Goal: Task Accomplishment & Management: Use online tool/utility

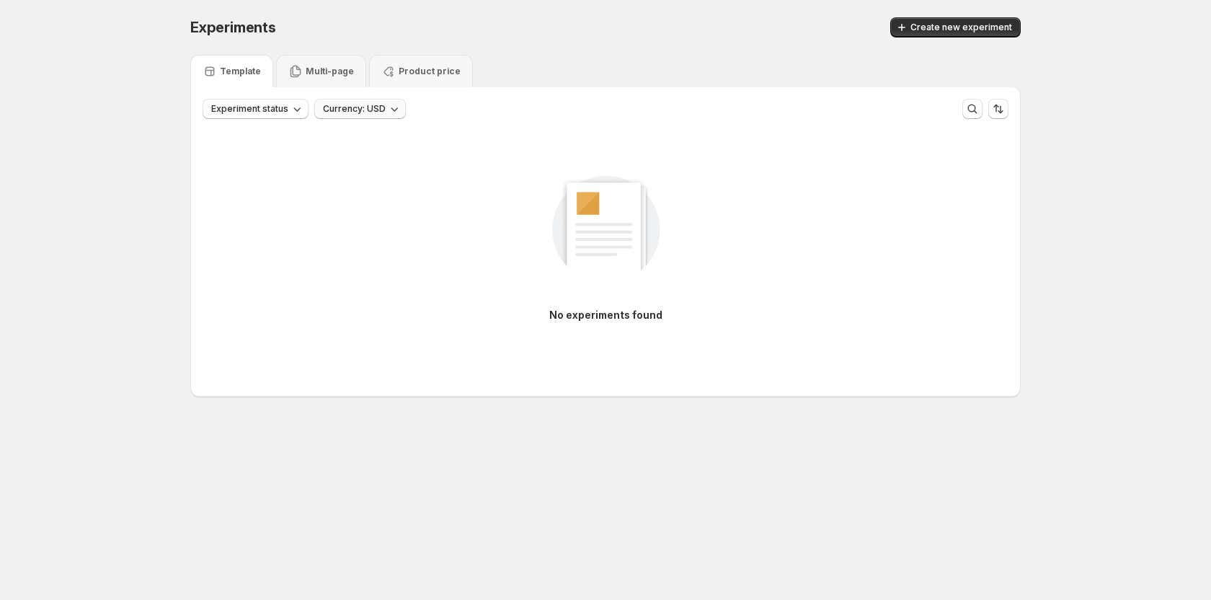
click at [375, 103] on button "Currency: USD" at bounding box center [360, 109] width 92 height 20
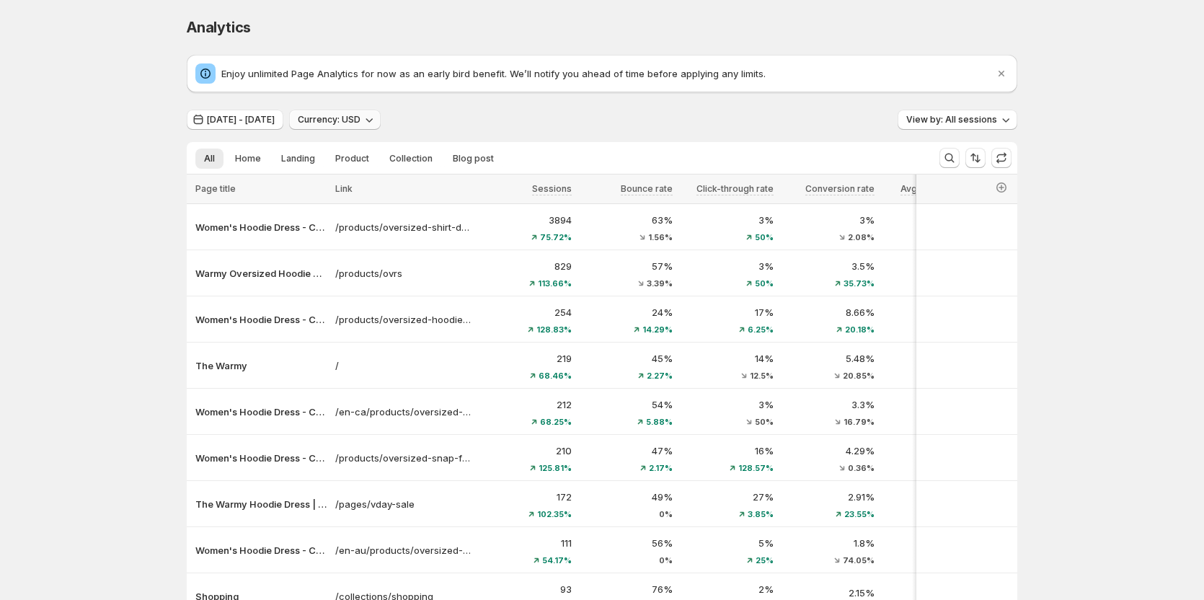
click at [360, 116] on span "Currency: USD" at bounding box center [329, 120] width 63 height 12
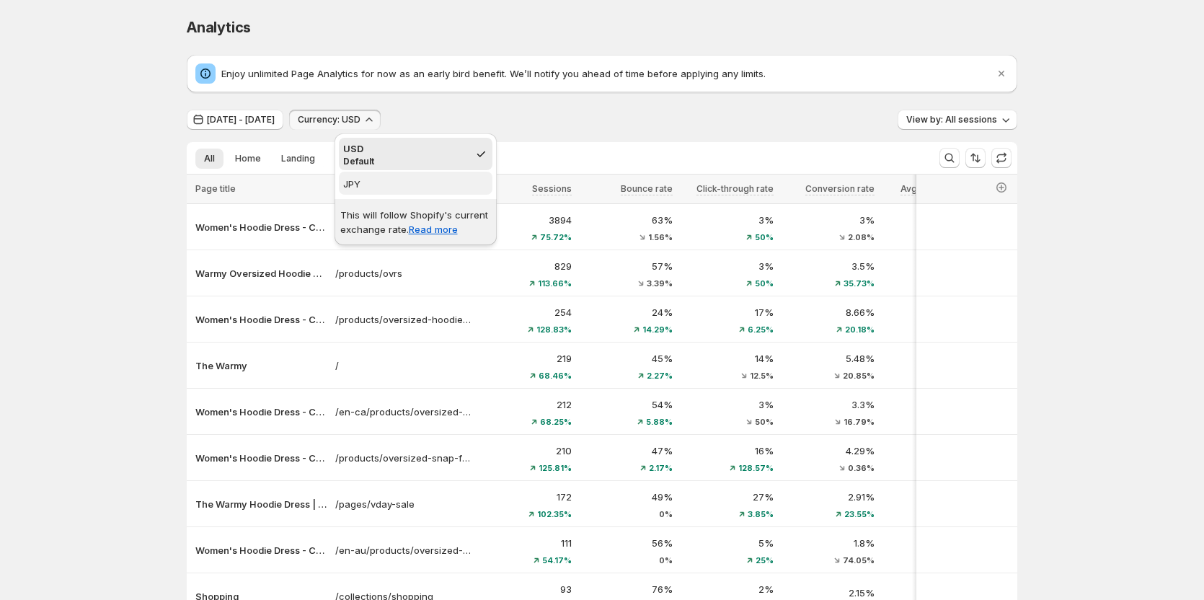
click at [422, 190] on span "JPY" at bounding box center [415, 184] width 145 height 14
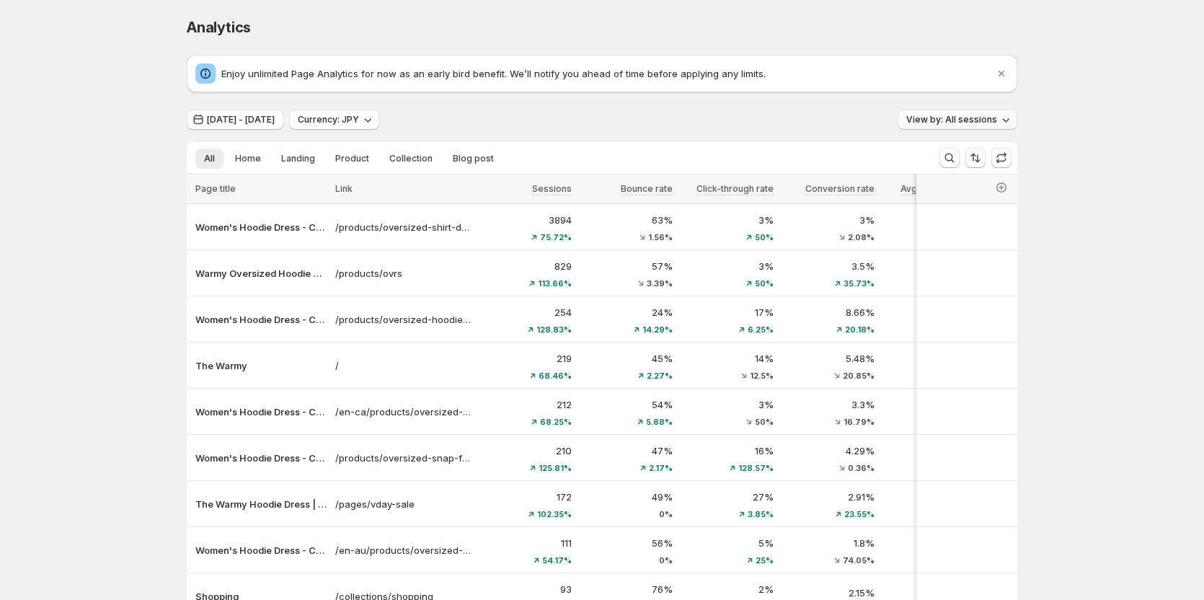
click at [960, 120] on span "View by: All sessions" at bounding box center [951, 120] width 91 height 12
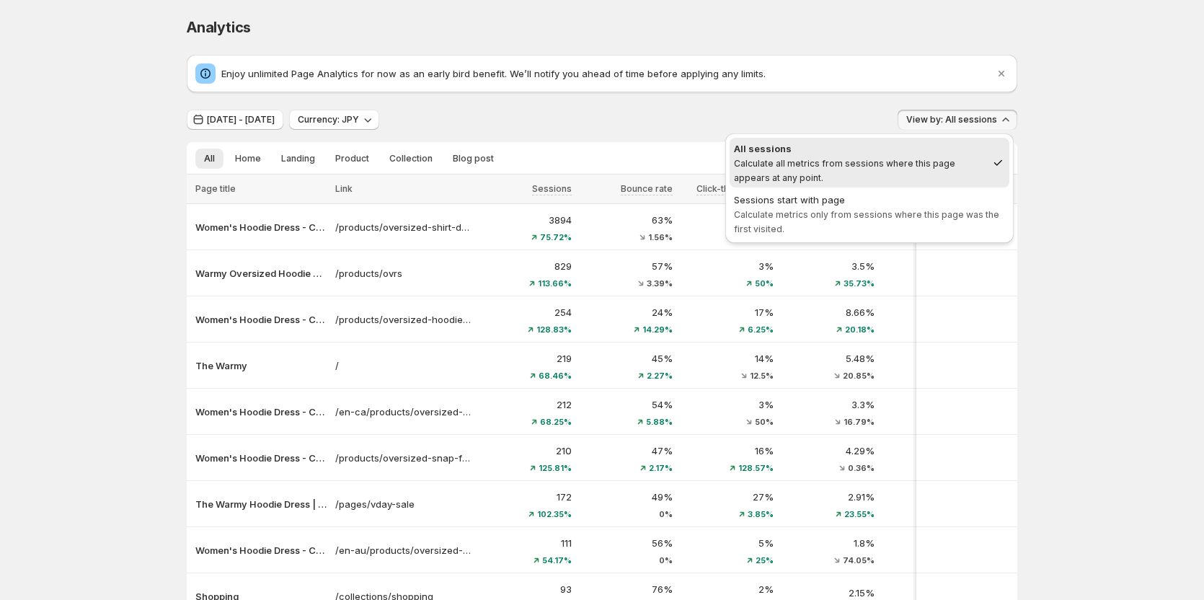
drag, startPoint x: 1073, startPoint y: 134, endPoint x: 1046, endPoint y: 155, distance: 34.4
click at [1074, 135] on div "Analytics. This page is ready Analytics Enjoy unlimited Page Analytics for now …" at bounding box center [602, 389] width 1204 height 779
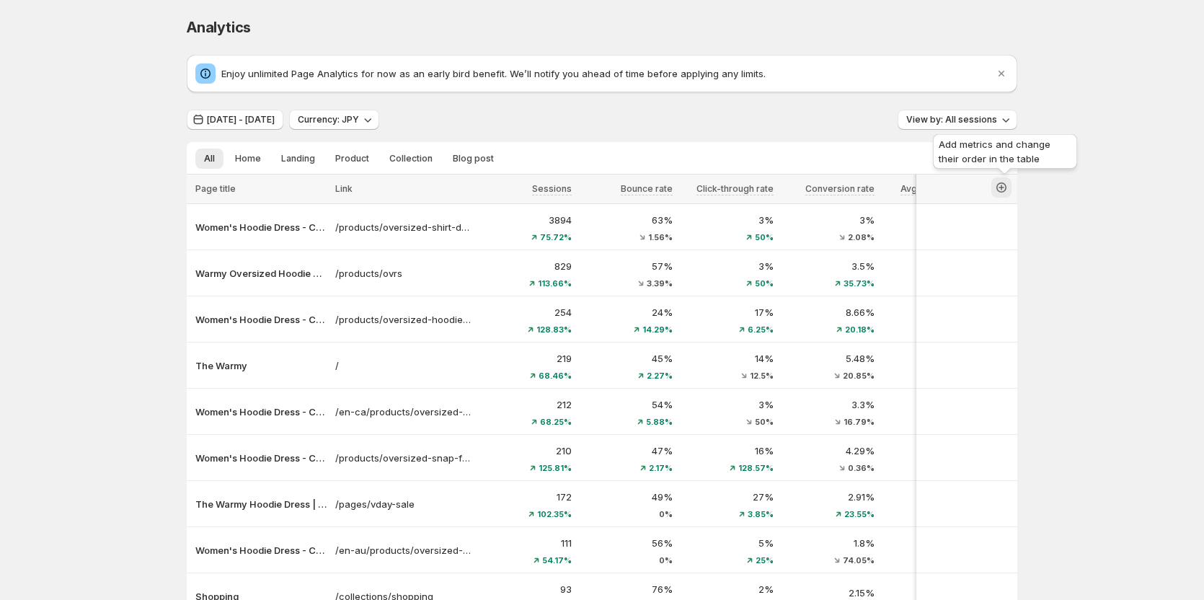
click at [1008, 184] on icon "button" at bounding box center [1001, 187] width 14 height 14
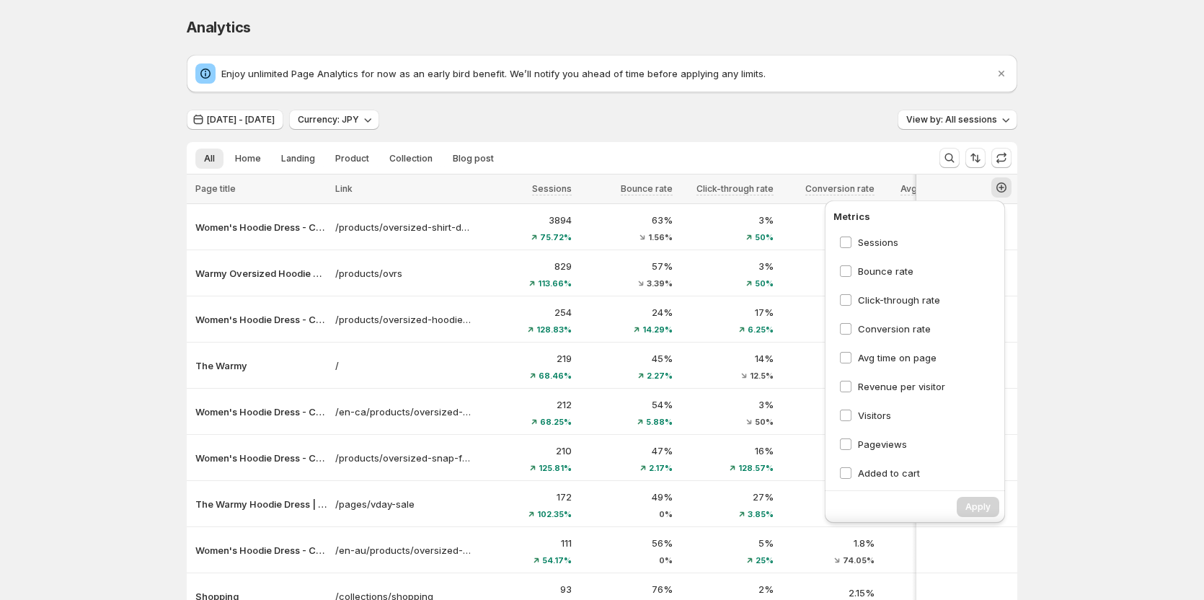
click at [1129, 264] on div "Analytics. This page is ready Analytics Enjoy unlimited Page Analytics for now …" at bounding box center [602, 389] width 1204 height 779
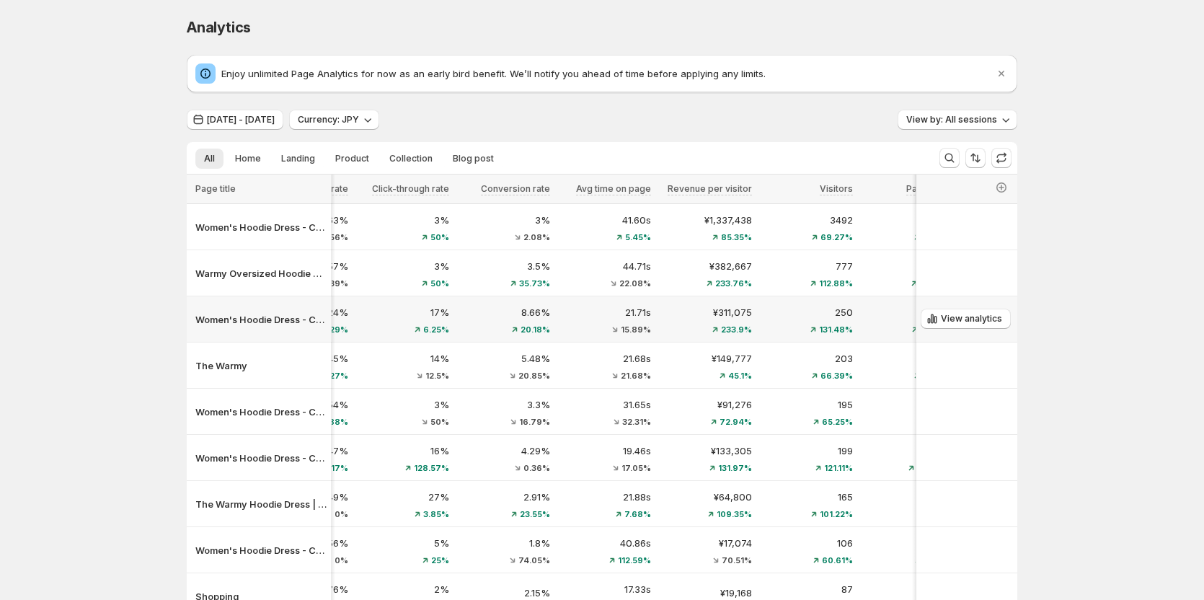
scroll to position [0, 326]
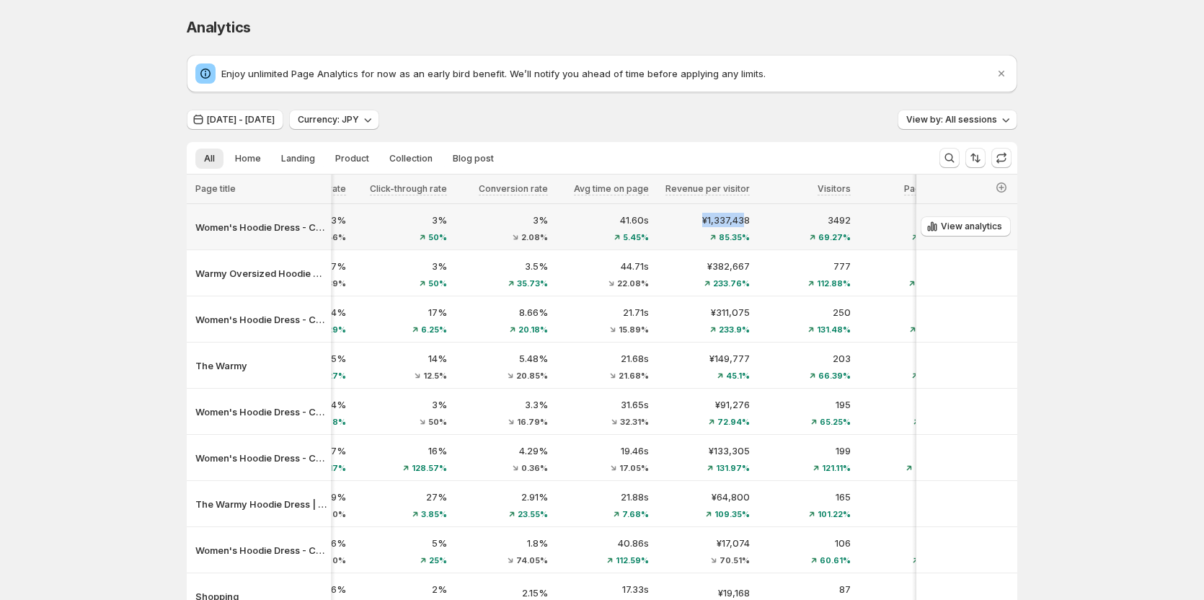
drag, startPoint x: 703, startPoint y: 221, endPoint x: 747, endPoint y: 213, distance: 45.5
click at [747, 213] on p "¥1,337,438" at bounding box center [703, 220] width 92 height 14
click at [359, 120] on span "Currency: JPY" at bounding box center [328, 120] width 61 height 12
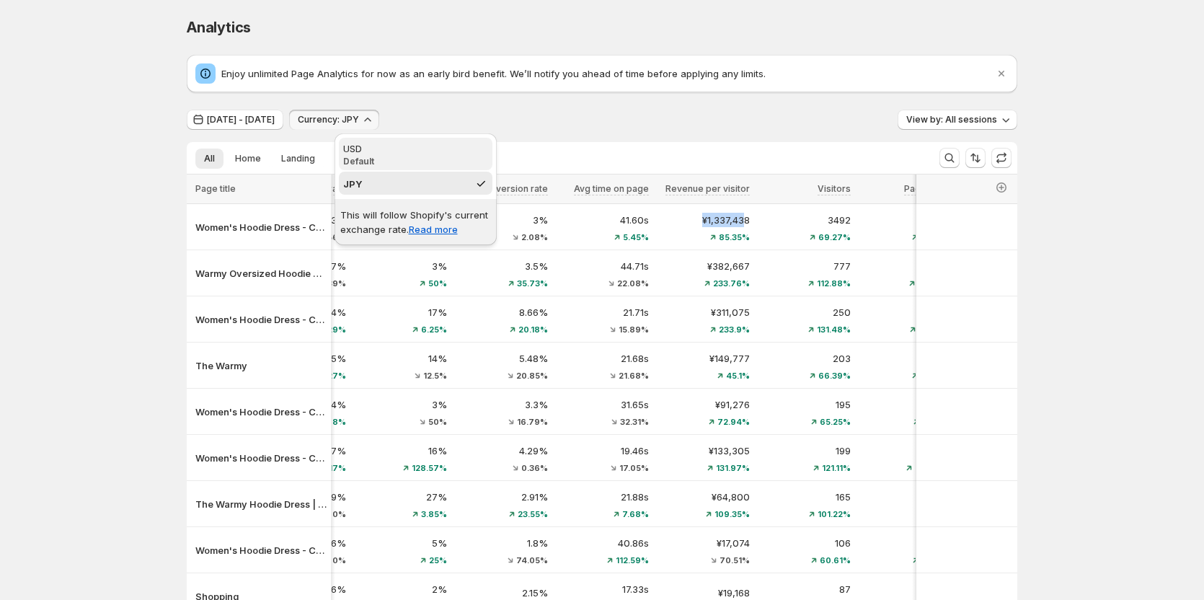
click at [409, 159] on p "Default" at bounding box center [415, 162] width 145 height 12
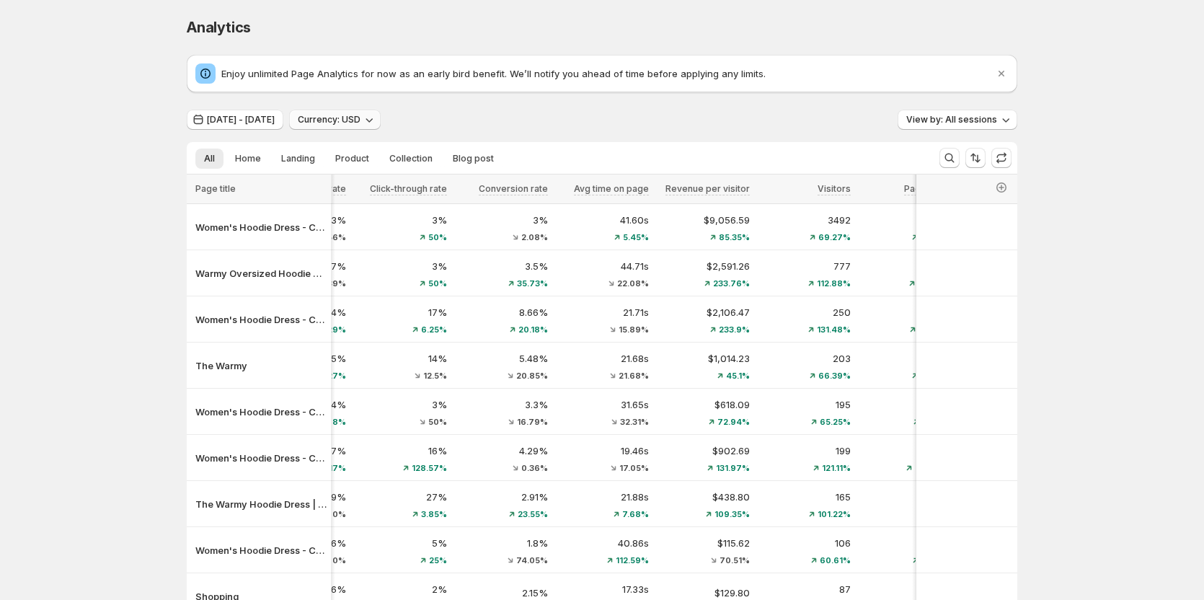
click at [376, 116] on icon "button" at bounding box center [369, 119] width 14 height 14
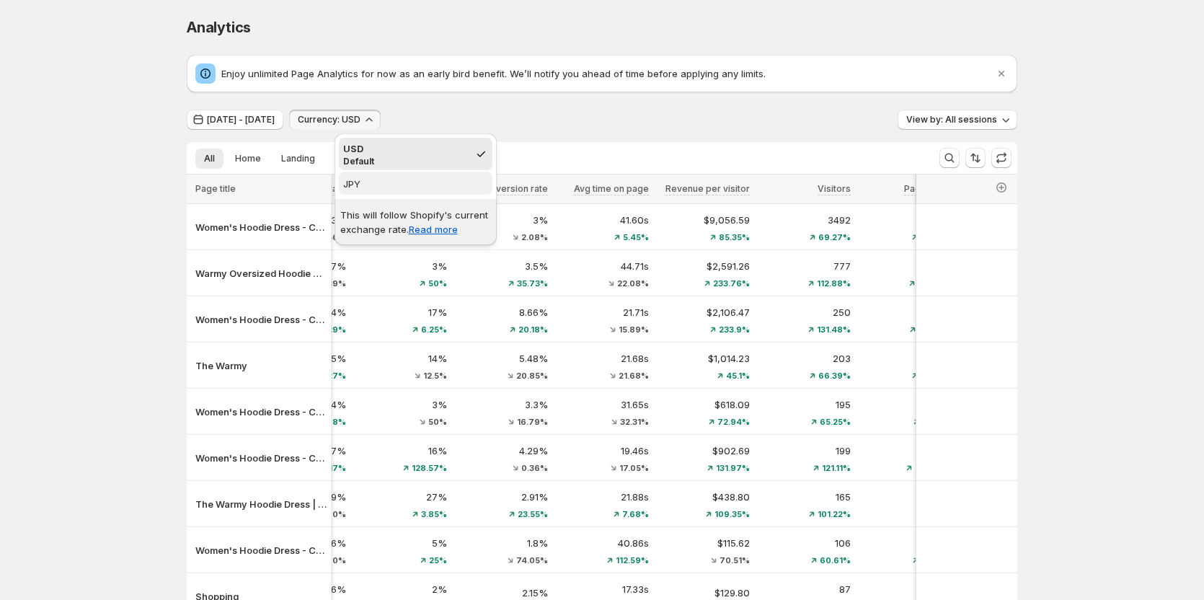
click at [380, 181] on span "JPY" at bounding box center [415, 184] width 145 height 14
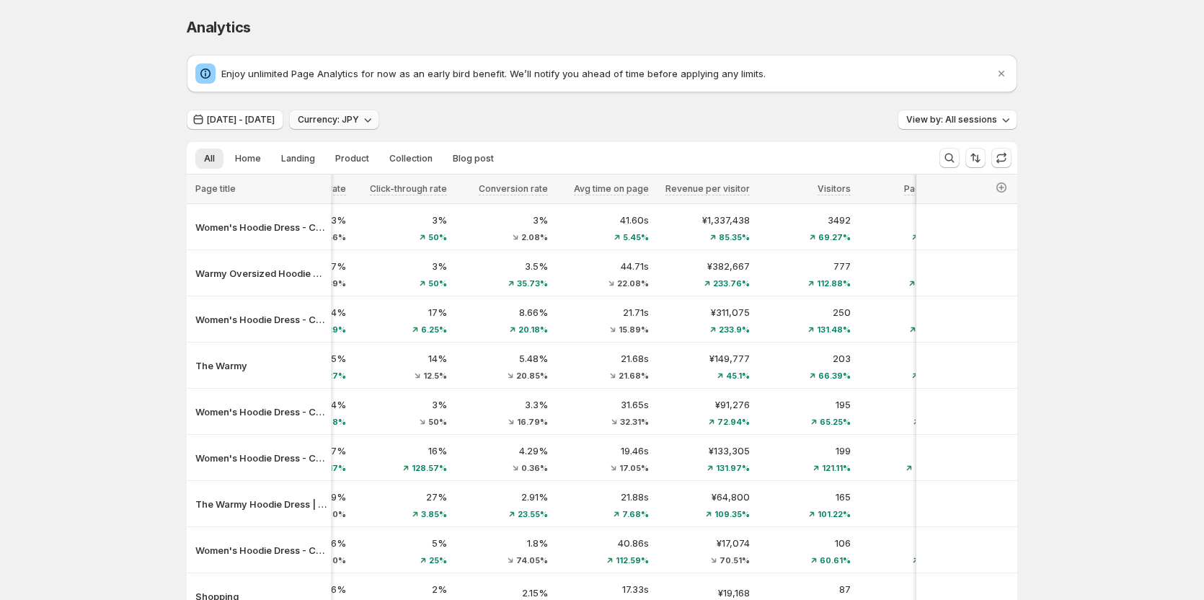
click at [375, 124] on icon "button" at bounding box center [367, 119] width 14 height 14
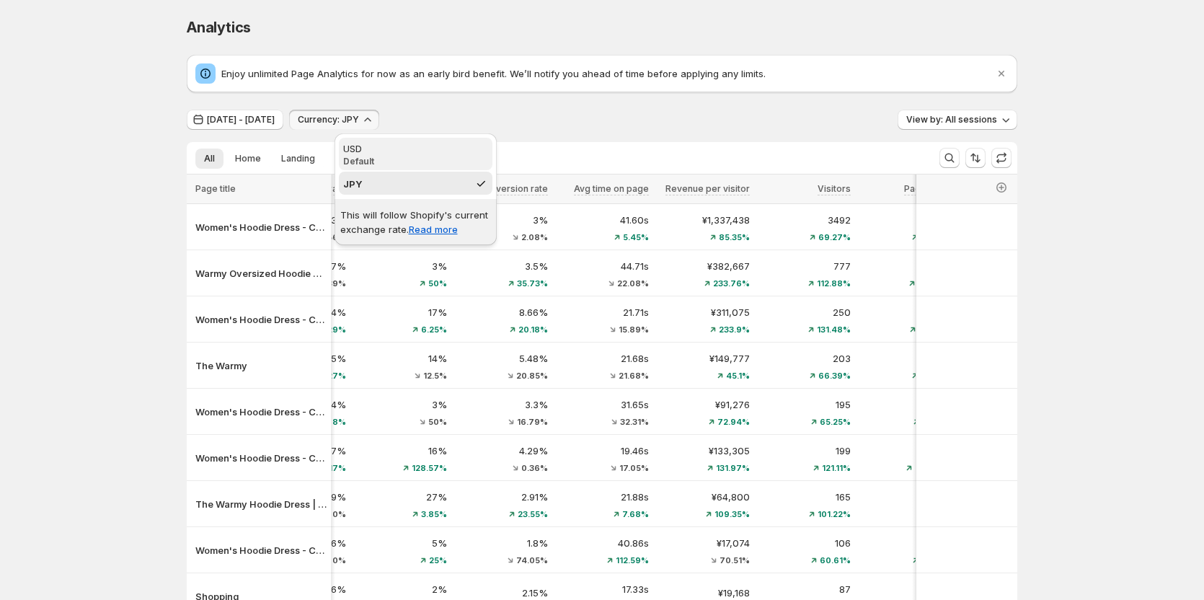
click at [382, 156] on p "Default" at bounding box center [415, 162] width 145 height 12
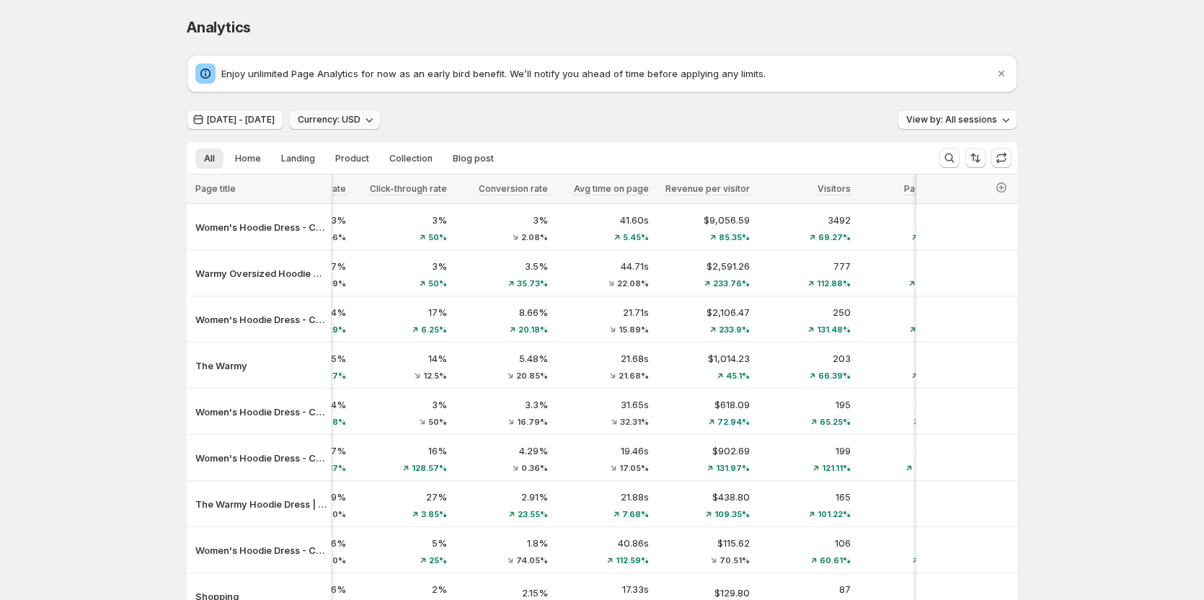
click at [360, 115] on span "Currency: USD" at bounding box center [329, 120] width 63 height 12
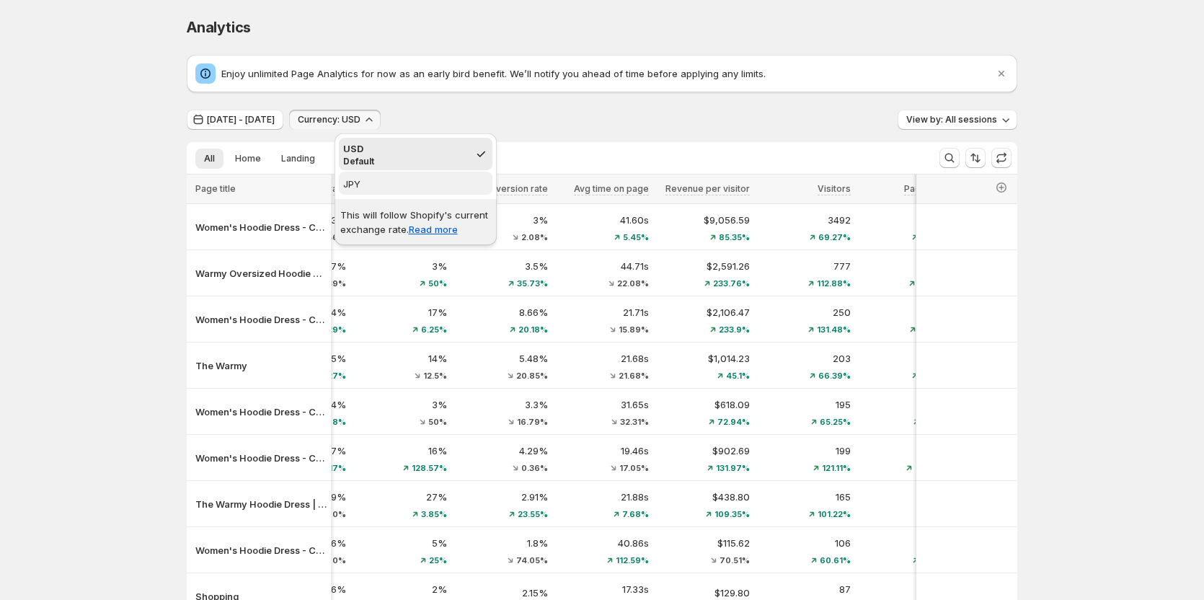
click at [377, 177] on span "JPY" at bounding box center [415, 184] width 145 height 14
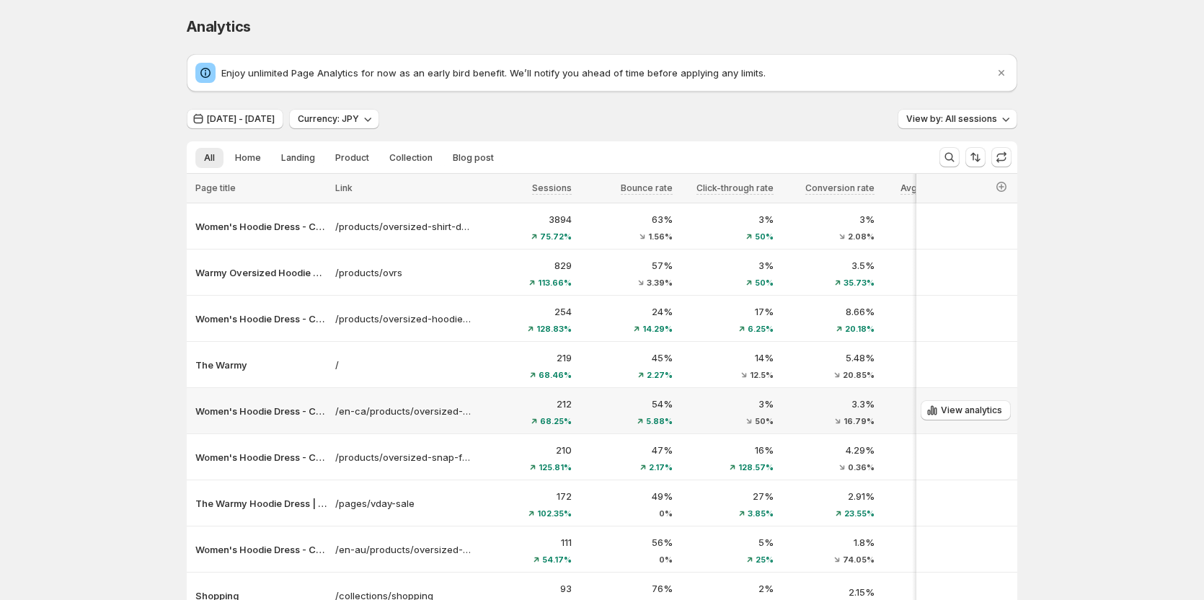
scroll to position [0, 0]
click at [375, 115] on icon "button" at bounding box center [367, 119] width 14 height 14
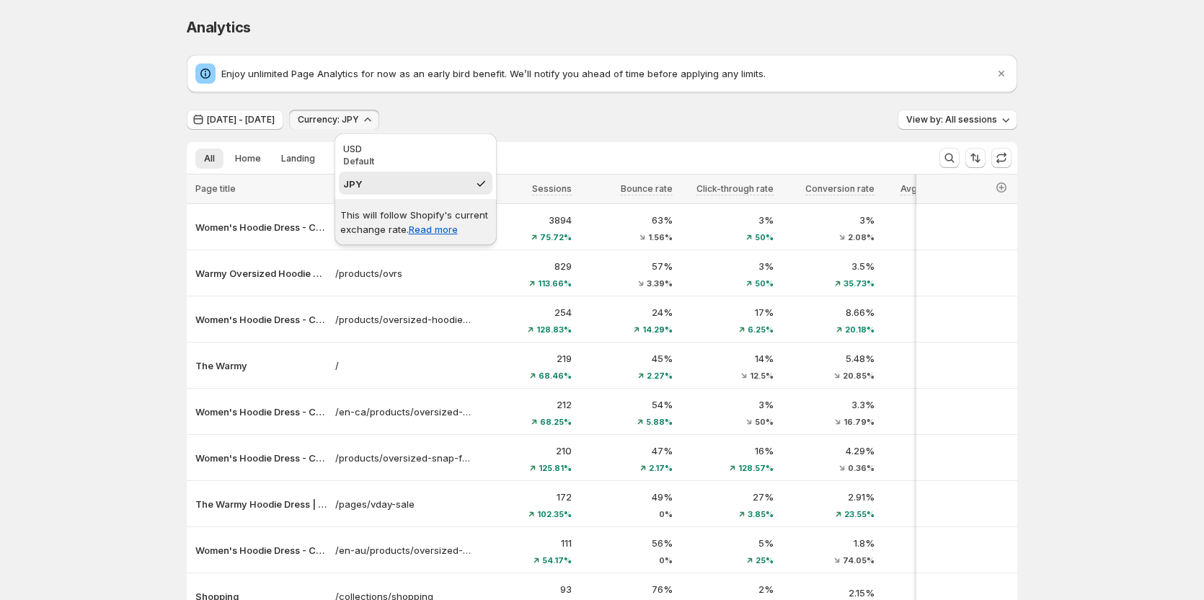
click at [530, 115] on div "Jul 31, 2025 - Jul 31, 2025 Currency: JPY View by: All sessions" at bounding box center [602, 120] width 830 height 21
